Goal: Transaction & Acquisition: Book appointment/travel/reservation

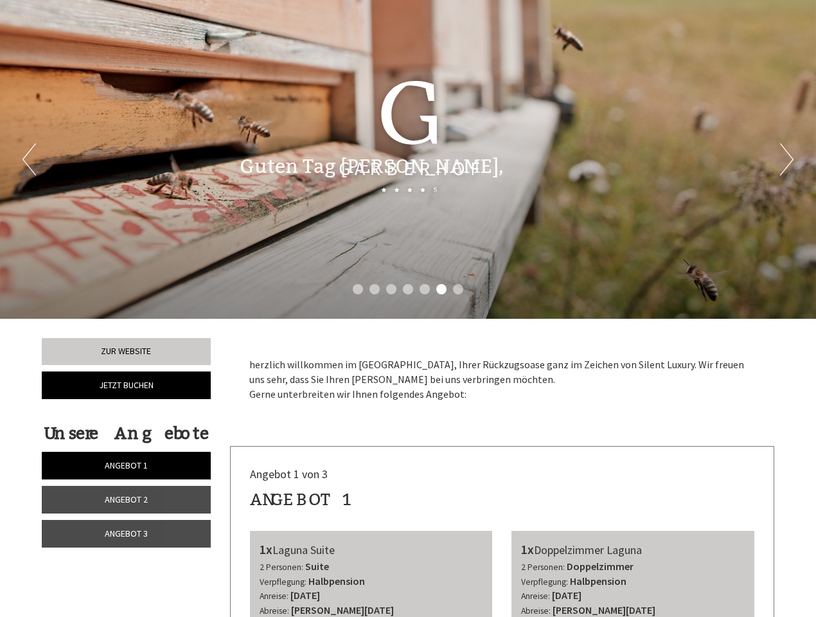
click at [408, 308] on div "Previous Next 1 2 3 4 5 6 7" at bounding box center [408, 159] width 816 height 319
click at [358, 289] on li "1" at bounding box center [358, 289] width 10 height 10
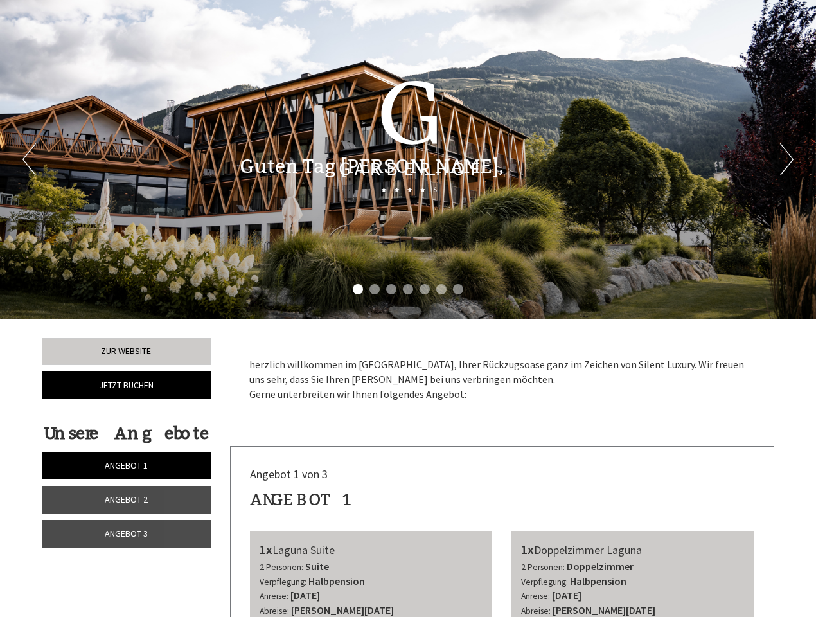
click at [375, 289] on li "2" at bounding box center [375, 289] width 10 height 10
click at [391, 289] on li "3" at bounding box center [391, 289] width 10 height 10
click at [408, 289] on li "4" at bounding box center [408, 289] width 10 height 10
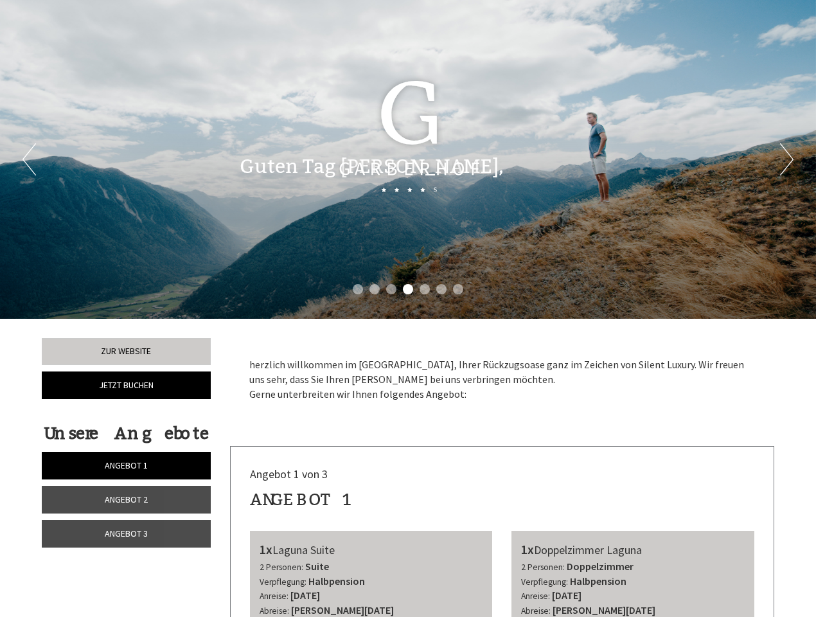
click at [425, 289] on li "5" at bounding box center [425, 289] width 10 height 10
click at [441, 289] on li "6" at bounding box center [441, 289] width 10 height 10
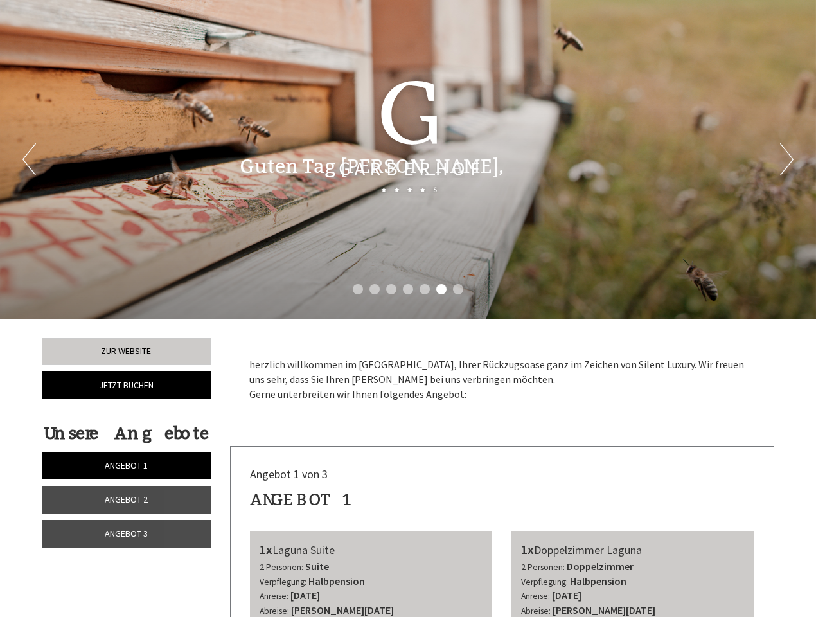
click at [458, 289] on li "7" at bounding box center [458, 289] width 10 height 10
click at [126, 465] on span "Angebot 1" at bounding box center [126, 465] width 43 height 12
